Goal: Task Accomplishment & Management: Manage account settings

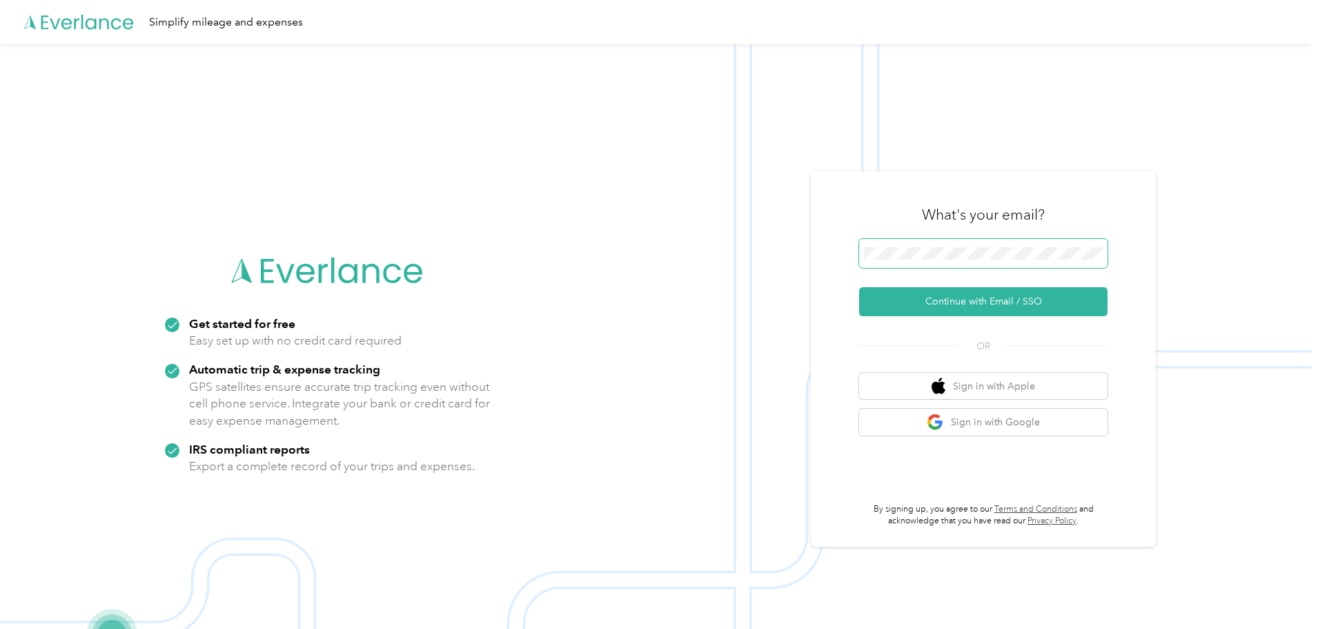
click at [951, 260] on span at bounding box center [983, 253] width 248 height 29
click at [1000, 298] on button "Continue with Email / SSO" at bounding box center [983, 301] width 248 height 29
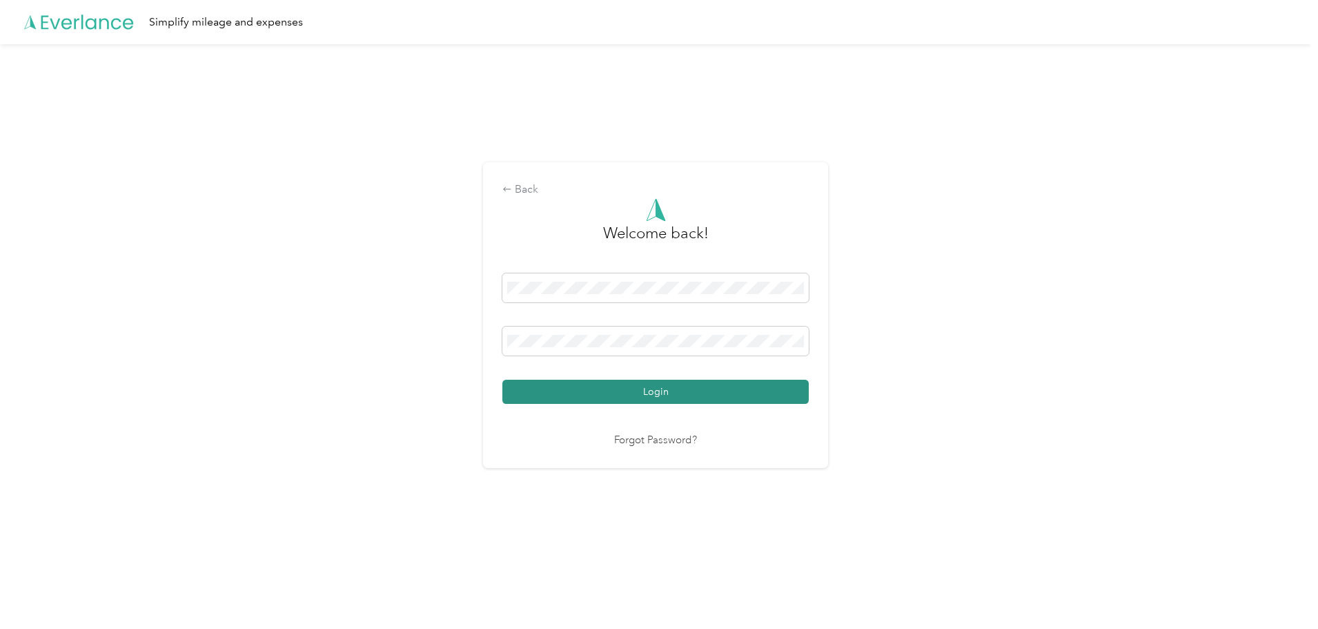
click at [626, 393] on button "Login" at bounding box center [656, 392] width 306 height 24
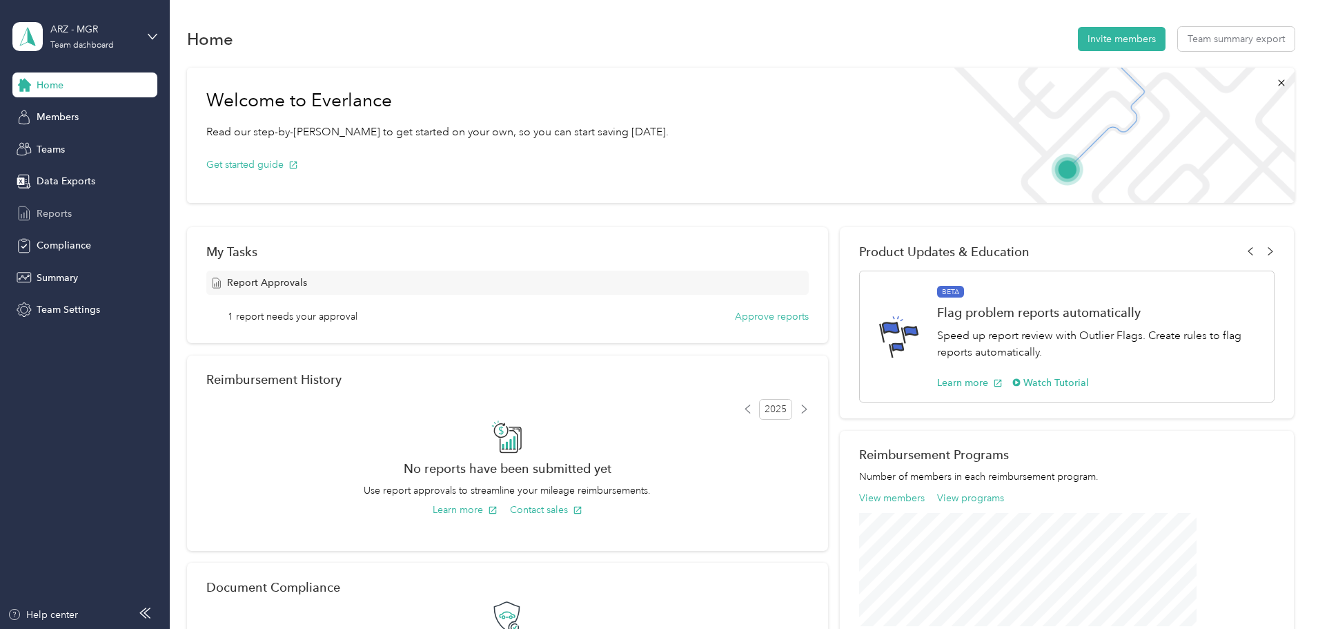
click at [47, 208] on span "Reports" at bounding box center [54, 213] width 35 height 14
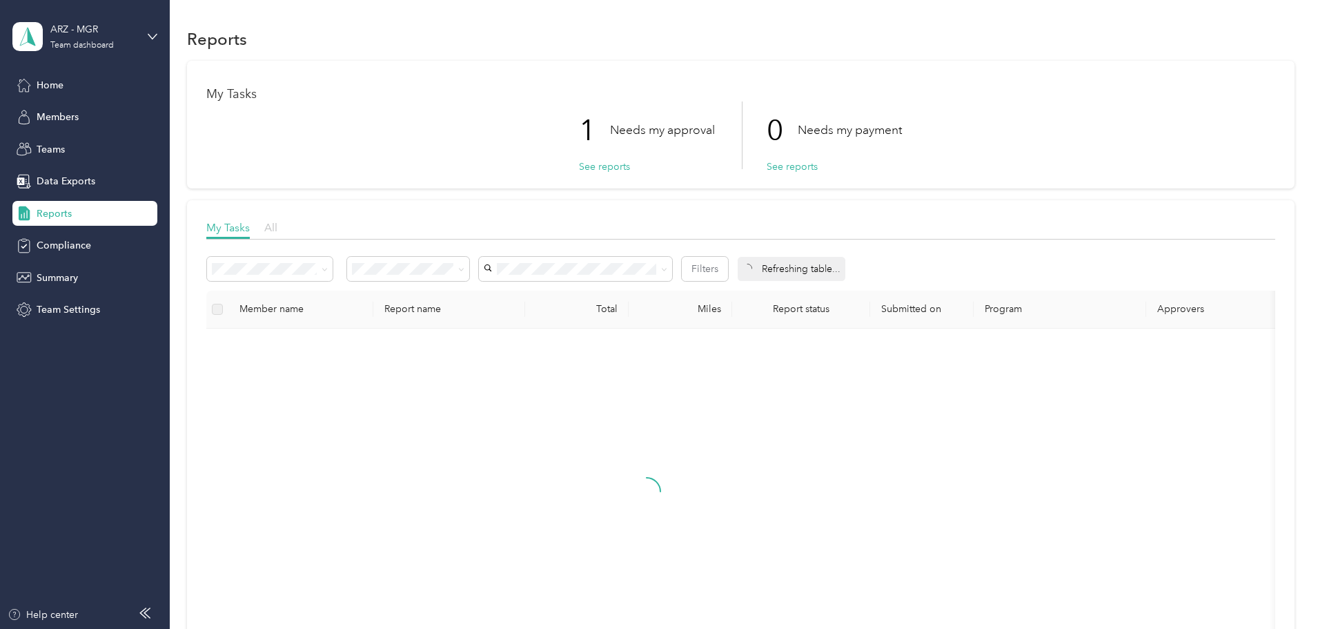
click at [277, 228] on span "All" at bounding box center [270, 227] width 13 height 13
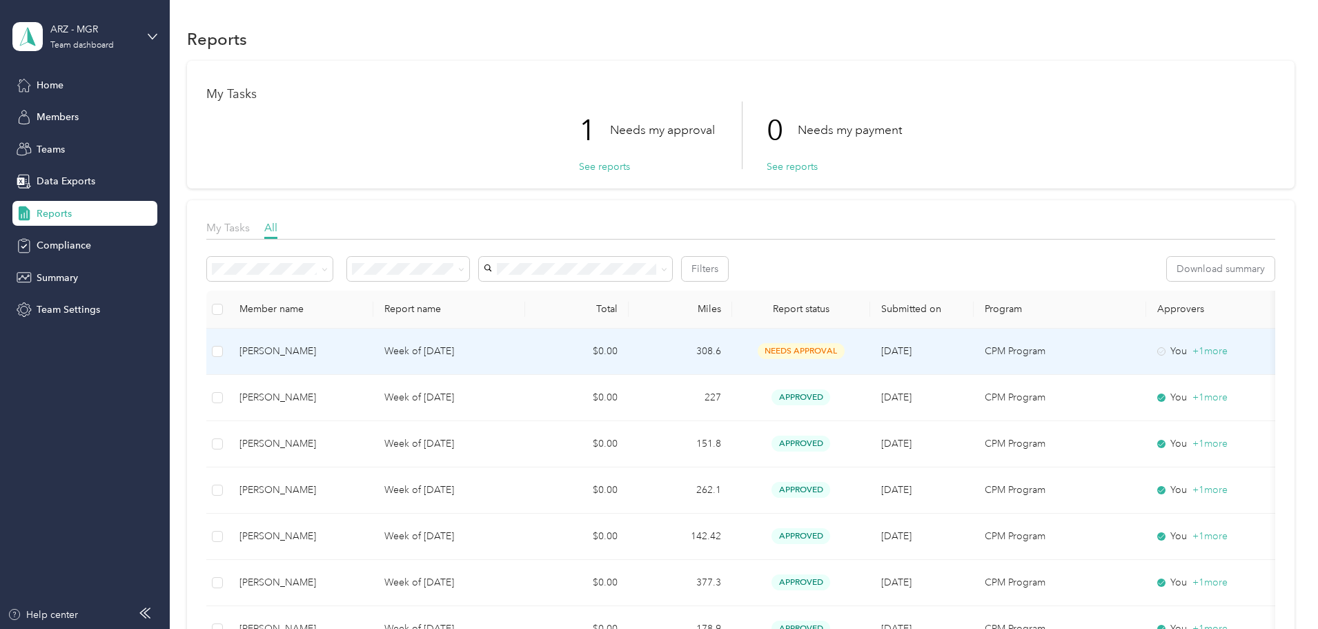
click at [362, 350] on div "[PERSON_NAME]" at bounding box center [301, 351] width 123 height 15
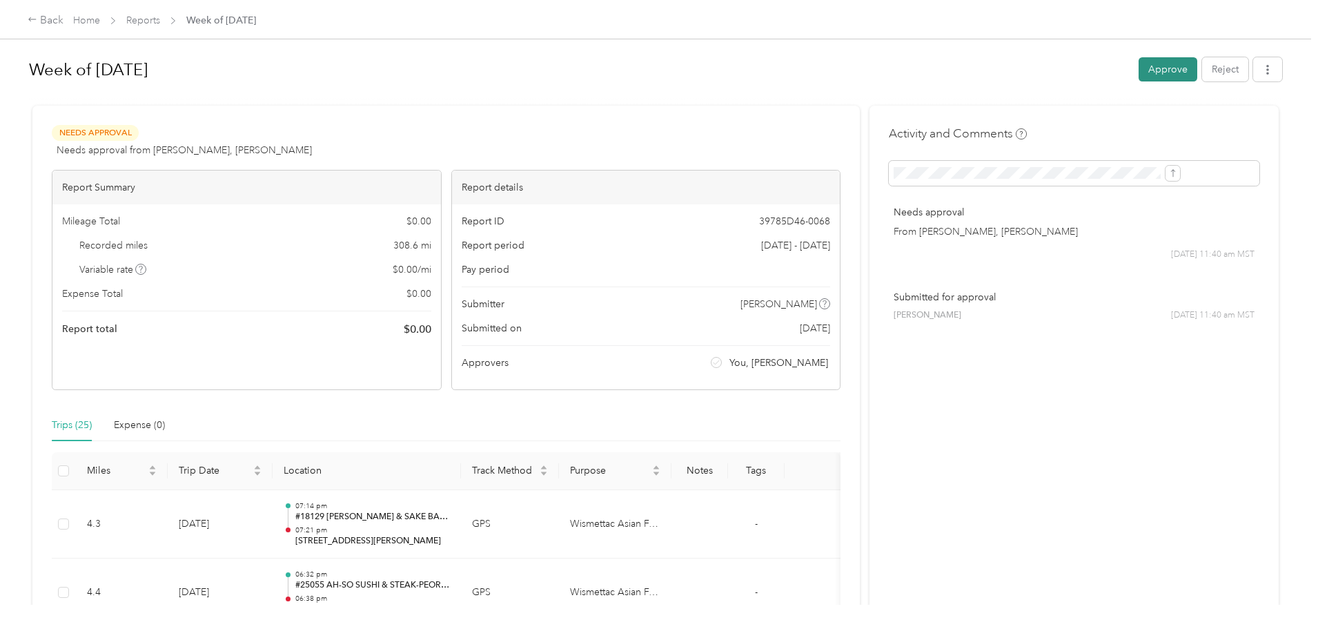
click at [1139, 70] on button "Approve" at bounding box center [1168, 69] width 59 height 24
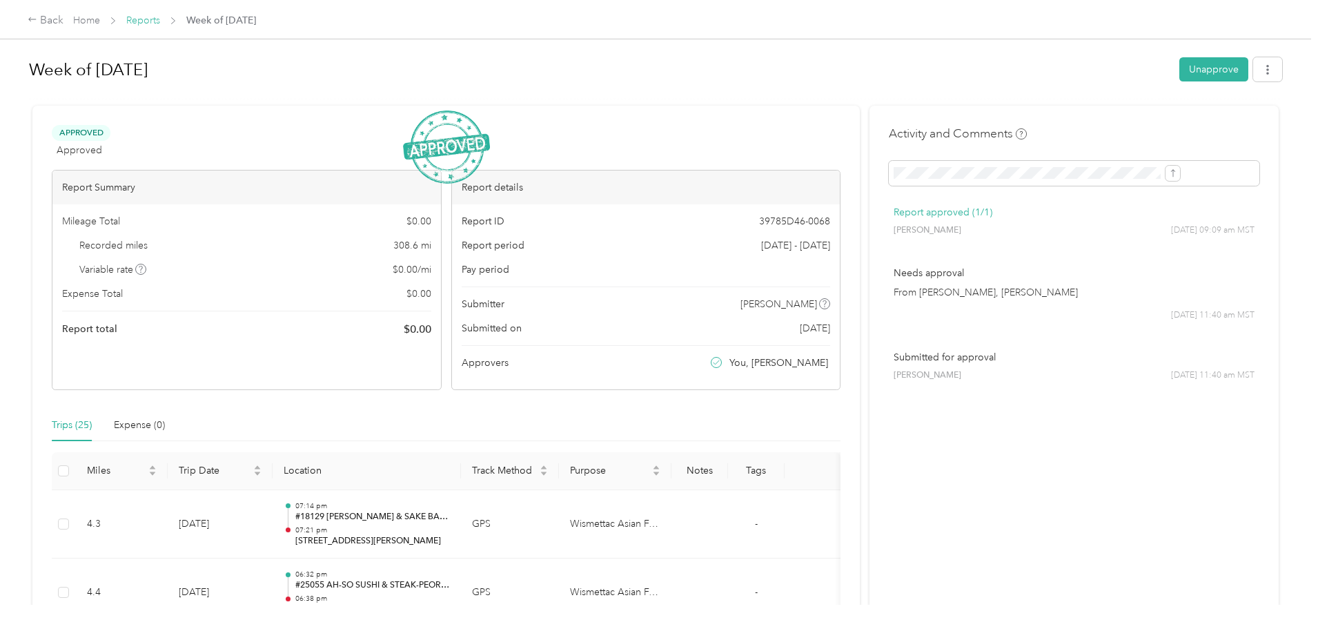
click at [160, 23] on link "Reports" at bounding box center [143, 20] width 34 height 12
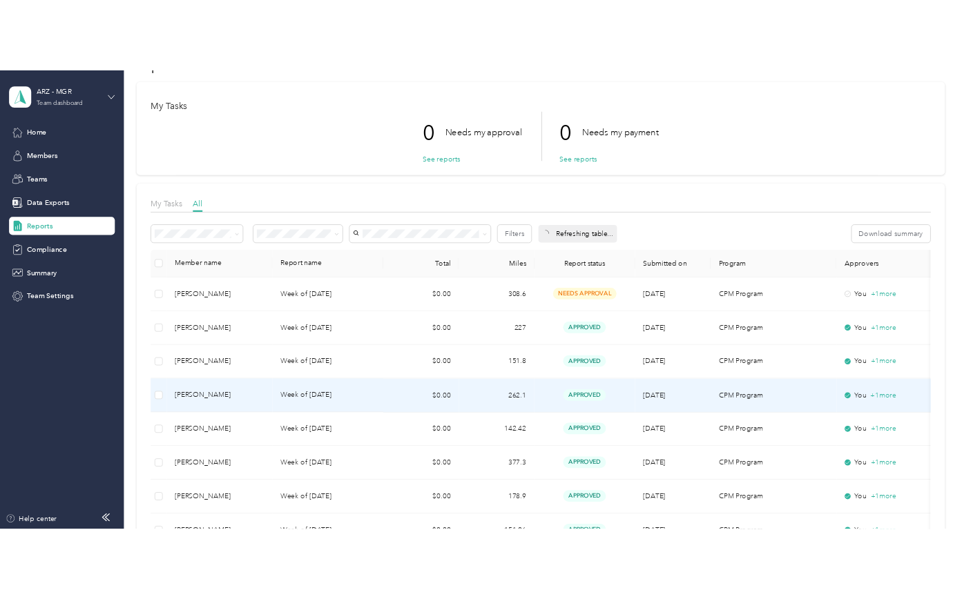
scroll to position [69, 0]
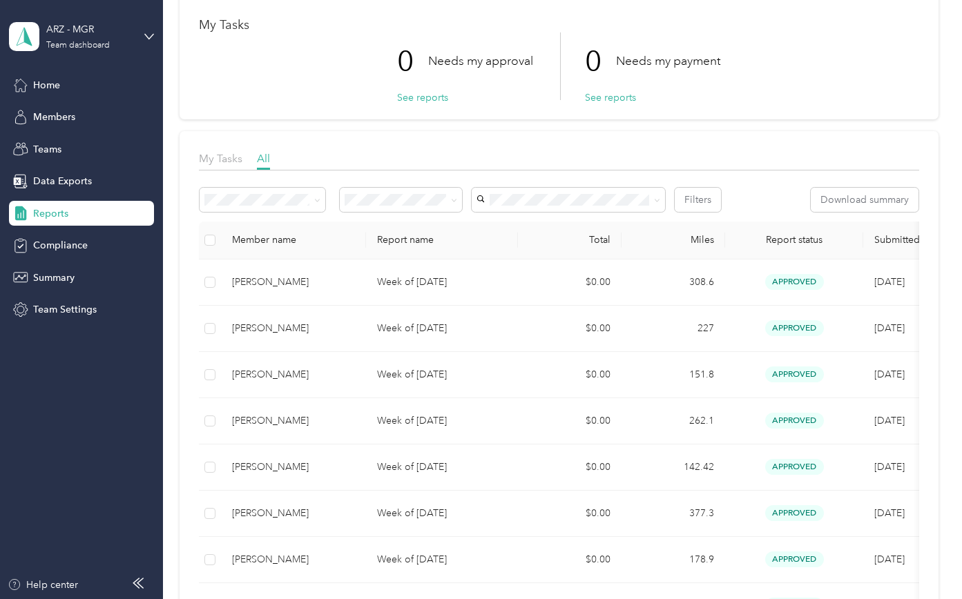
click at [735, 151] on div "My Tasks All" at bounding box center [558, 160] width 719 height 20
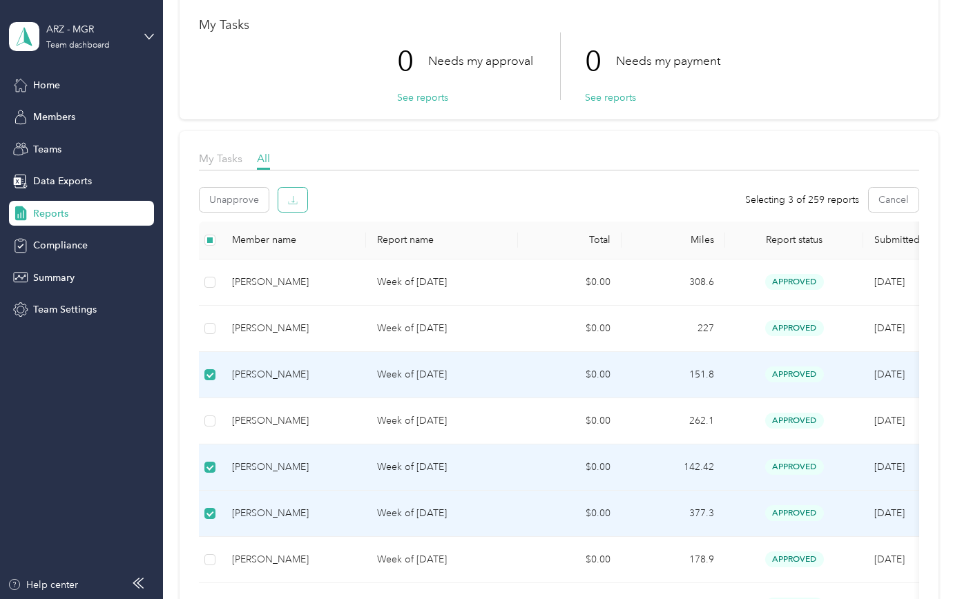
click at [300, 202] on button "button" at bounding box center [292, 200] width 29 height 24
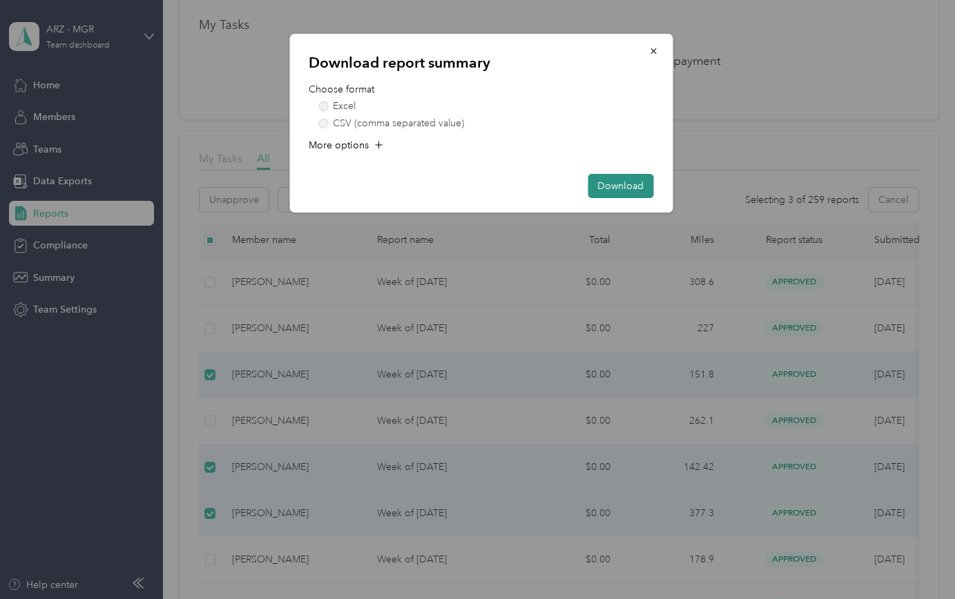
click at [612, 184] on button "Download" at bounding box center [620, 186] width 66 height 24
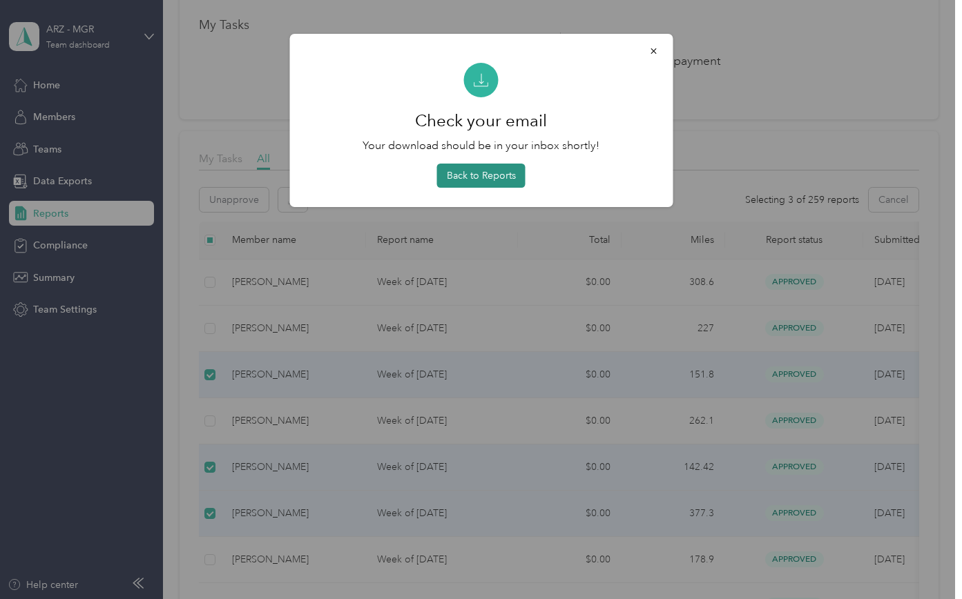
click at [451, 166] on button "Back to Reports" at bounding box center [481, 176] width 88 height 24
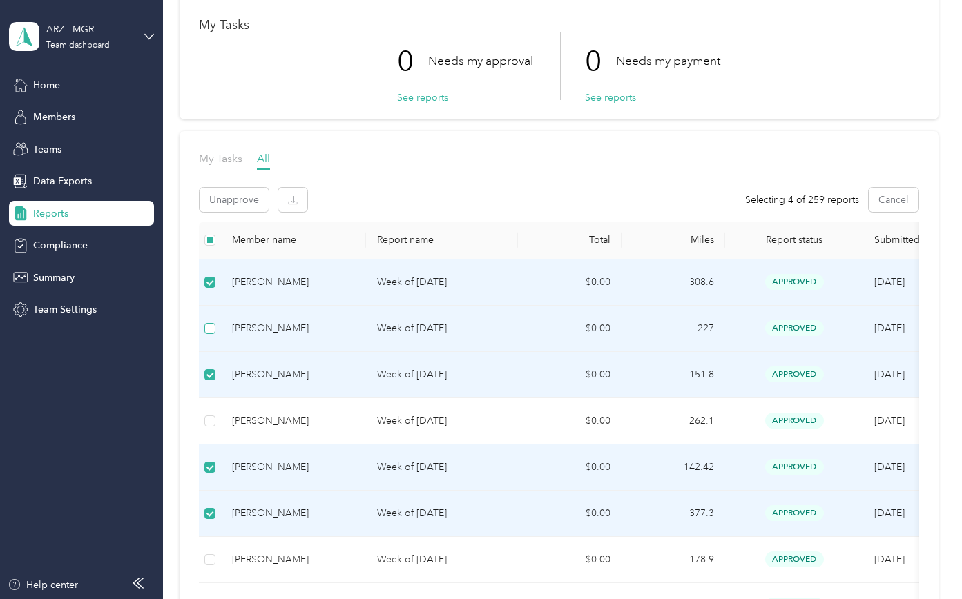
click at [211, 321] on label at bounding box center [209, 328] width 11 height 15
click at [218, 371] on td at bounding box center [210, 375] width 22 height 46
click at [213, 386] on td at bounding box center [210, 375] width 22 height 46
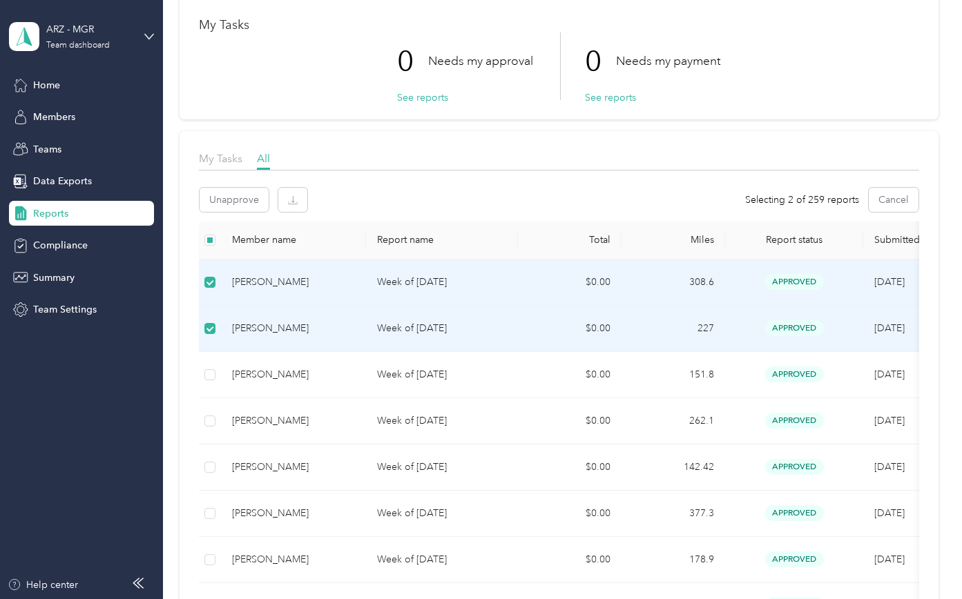
click at [298, 197] on button "button" at bounding box center [292, 200] width 29 height 24
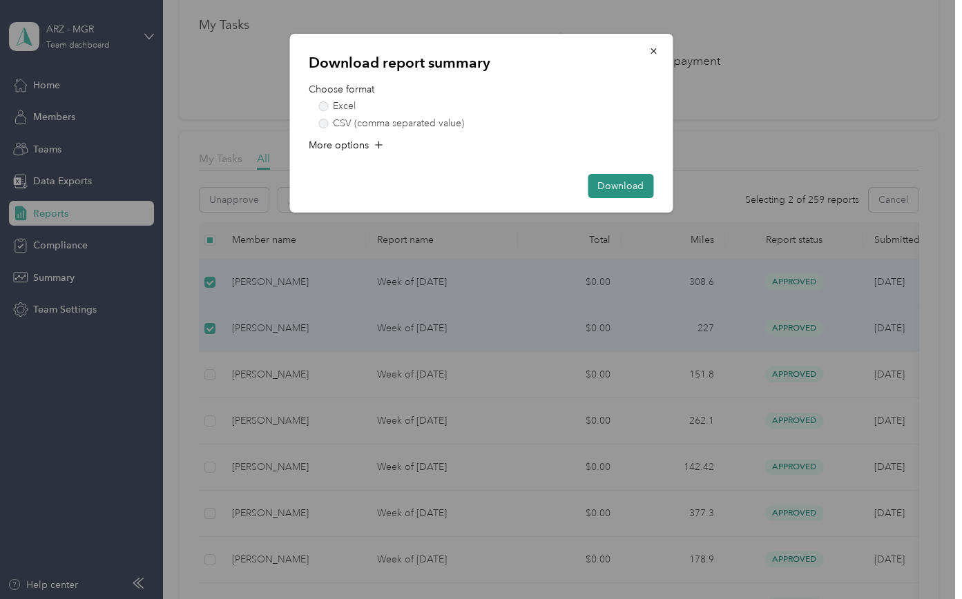
click at [595, 184] on button "Download" at bounding box center [620, 186] width 66 height 24
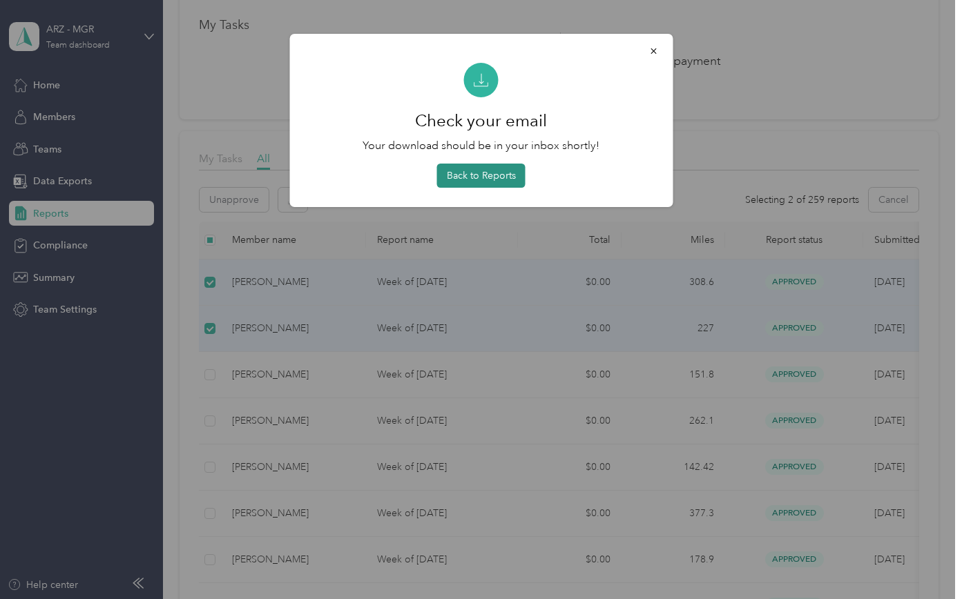
click at [517, 171] on button "Back to Reports" at bounding box center [481, 176] width 88 height 24
